Goal: Information Seeking & Learning: Learn about a topic

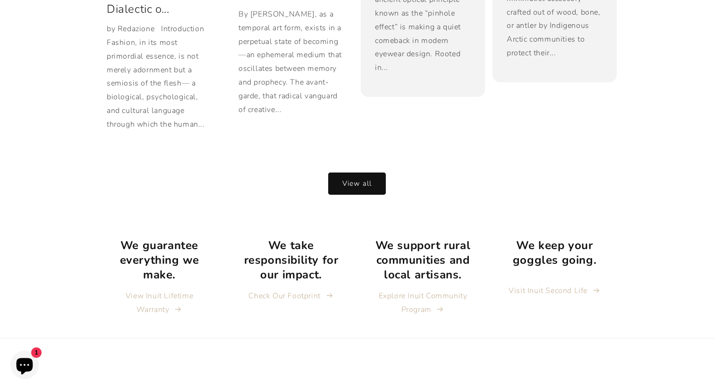
scroll to position [1976, 0]
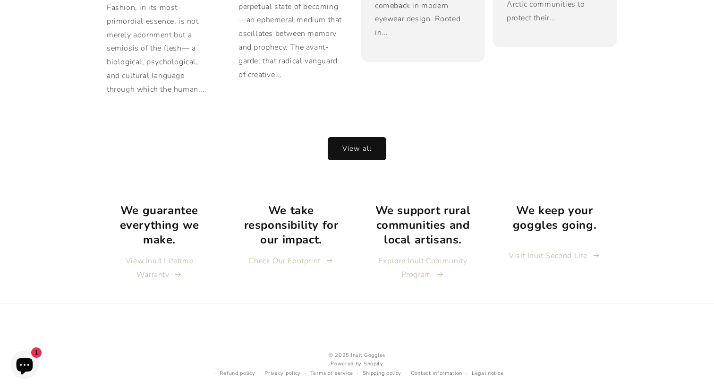
click at [353, 137] on link "View all" at bounding box center [357, 148] width 58 height 22
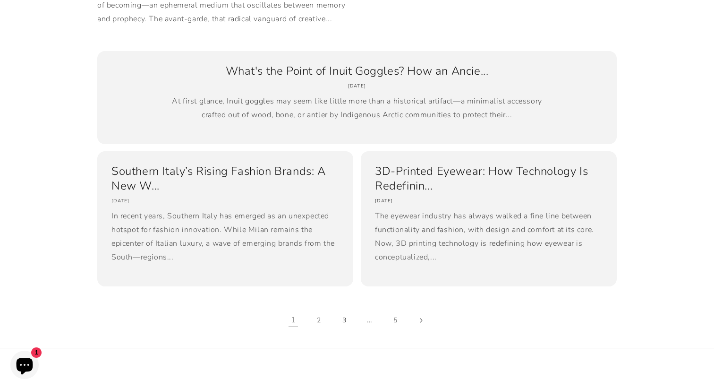
scroll to position [690, 0]
click at [252, 184] on link "Southern Italy’s Rising Fashion Brands: A New W..." at bounding box center [226, 177] width 228 height 29
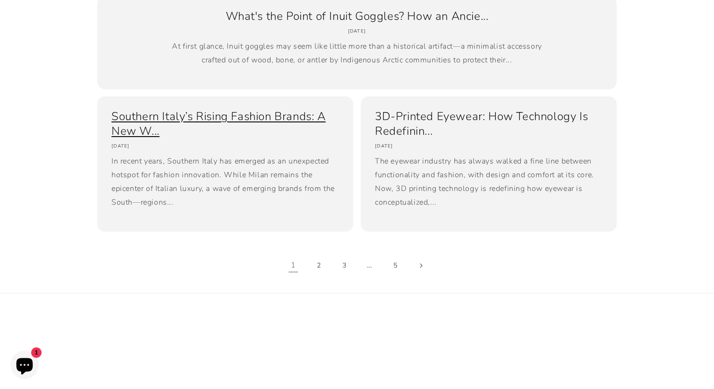
scroll to position [761, 0]
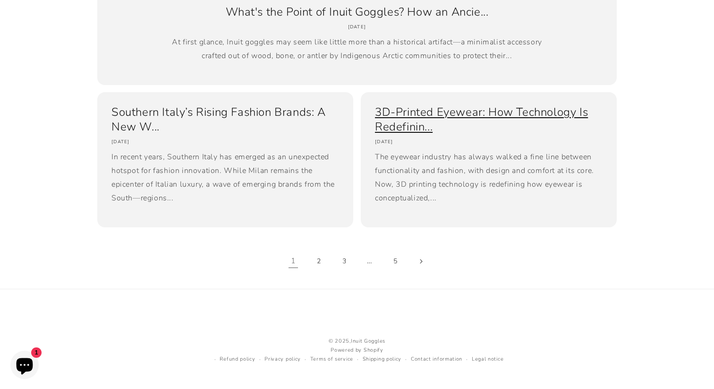
click at [468, 134] on link "3D-Printed Eyewear: How Technology Is Redefinin..." at bounding box center [489, 119] width 228 height 29
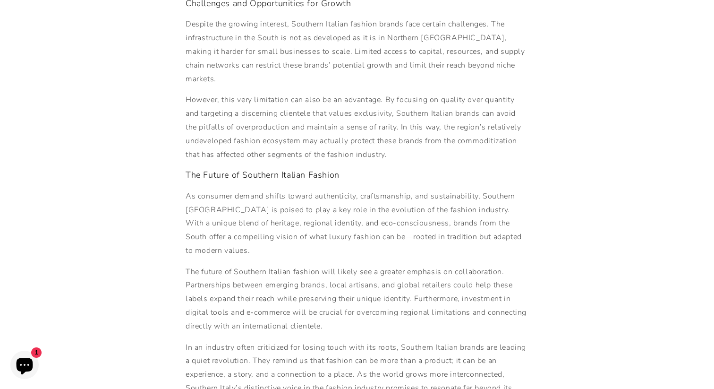
scroll to position [1421, 0]
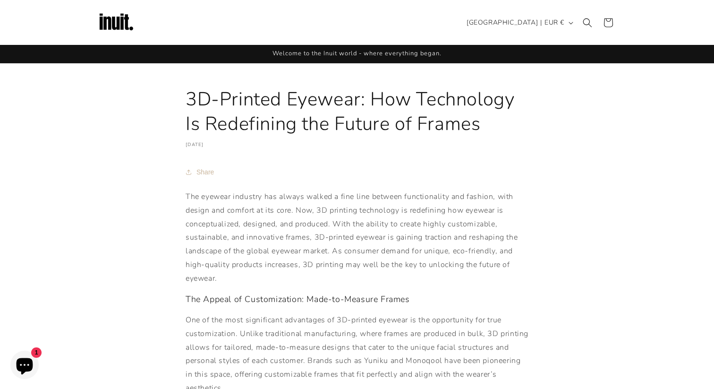
click at [102, 16] on img at bounding box center [116, 23] width 38 height 38
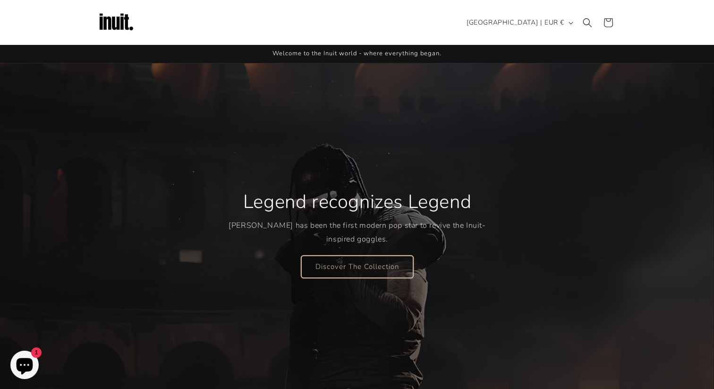
click at [337, 272] on link "Discover The Collection" at bounding box center [357, 266] width 112 height 22
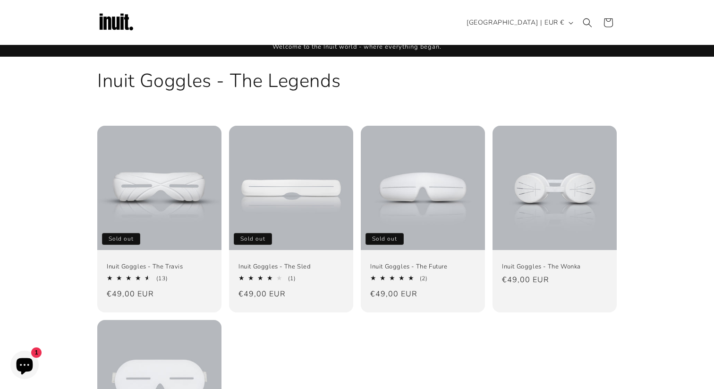
scroll to position [26, 0]
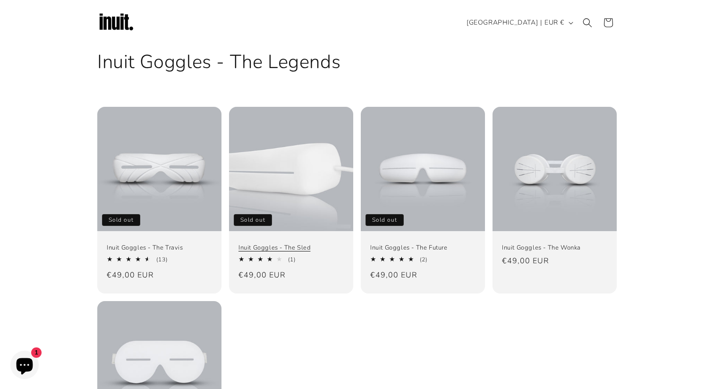
click at [302, 244] on link "Inuit Goggles - The Sled" at bounding box center [291, 248] width 105 height 8
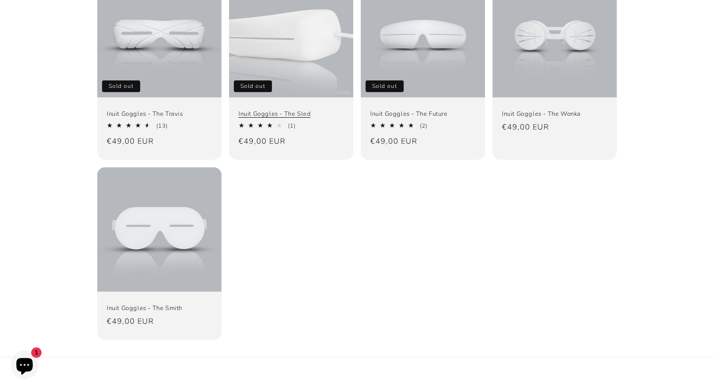
scroll to position [159, 0]
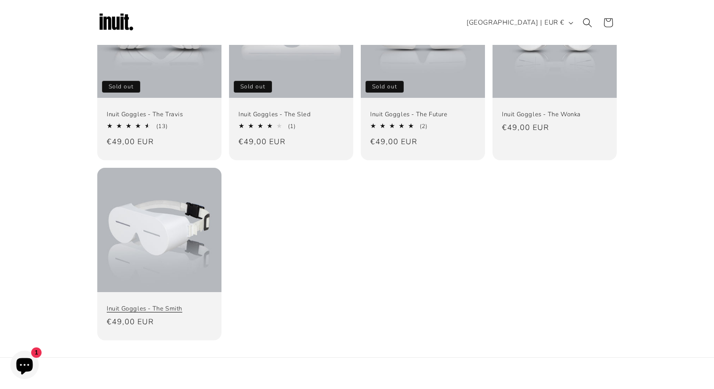
click at [152, 305] on link "Inuit Goggles - The Smith" at bounding box center [159, 309] width 105 height 8
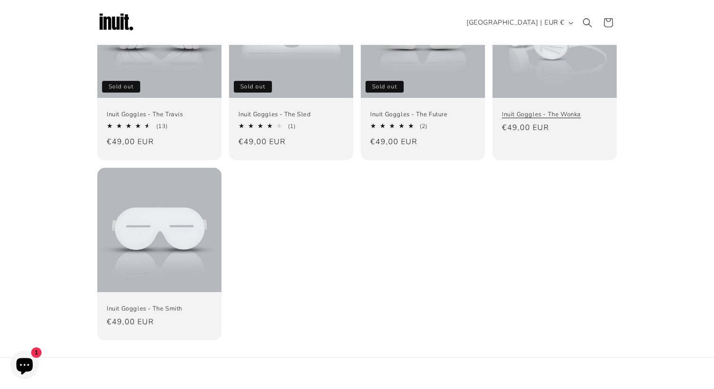
click at [548, 111] on link "Inuit Goggles - The Wonka" at bounding box center [554, 115] width 105 height 8
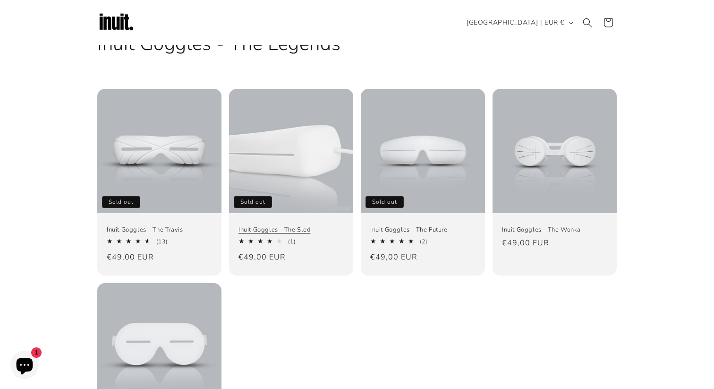
scroll to position [43, 0]
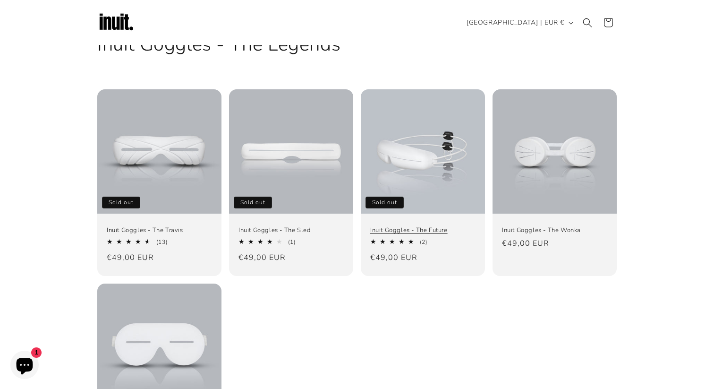
click at [414, 226] on link "Inuit Goggles - The Future" at bounding box center [422, 230] width 105 height 8
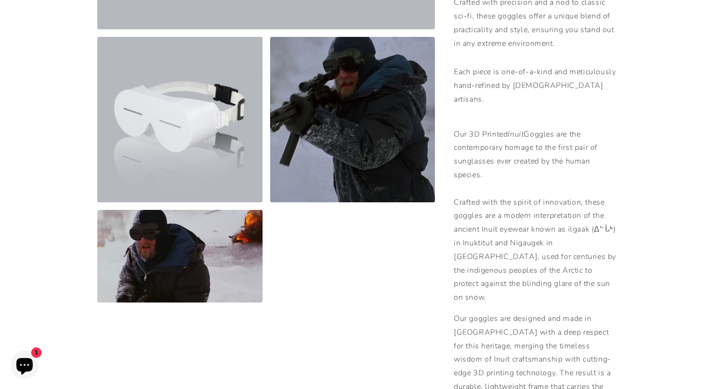
scroll to position [375, 0]
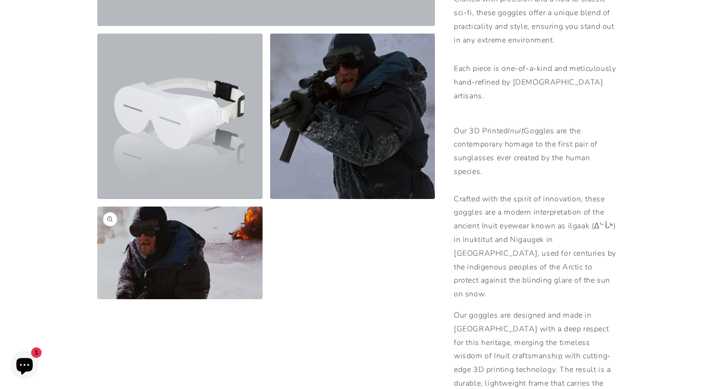
click at [97, 299] on button "Open media 4 in modal" at bounding box center [97, 299] width 0 height 0
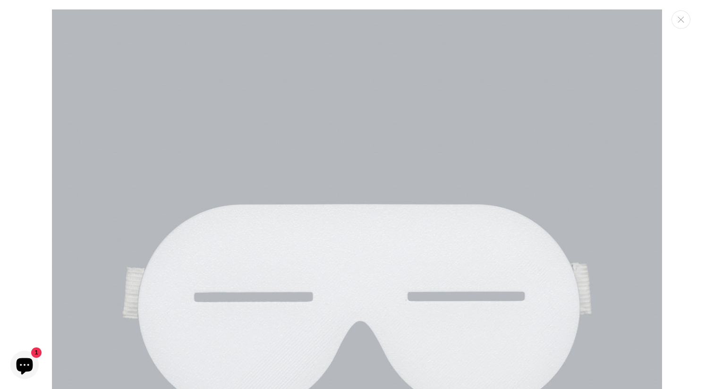
scroll to position [1824, 0]
